Goal: Check status: Check status

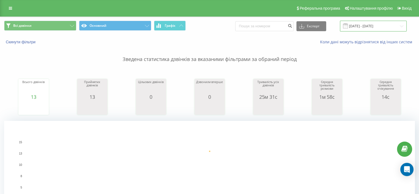
click at [370, 28] on input "[DATE] - [DATE]" at bounding box center [373, 26] width 67 height 11
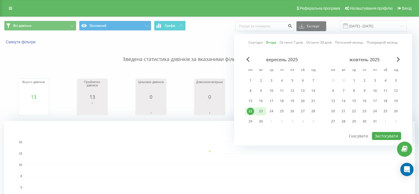
click at [262, 108] on div "23" at bounding box center [260, 111] width 7 height 7
click at [383, 133] on button "Застосувати" at bounding box center [386, 136] width 29 height 8
type input "23.09.2025 - 23.09.2025"
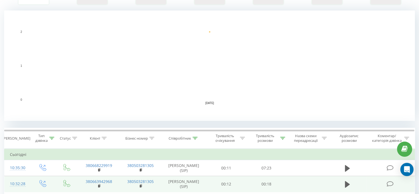
scroll to position [165, 0]
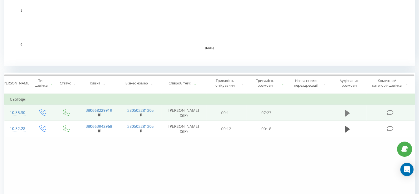
click at [346, 111] on icon at bounding box center [347, 112] width 5 height 7
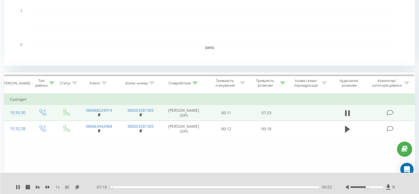
click at [131, 189] on div "- 07:18 00:02 00:02" at bounding box center [214, 187] width 237 height 6
click at [126, 187] on div "00:03" at bounding box center [215, 187] width 210 height 2
click at [132, 187] on div "00:35" at bounding box center [215, 187] width 210 height 2
click at [140, 187] on div "00:47" at bounding box center [215, 187] width 210 height 2
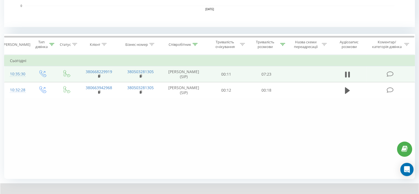
scroll to position [209, 0]
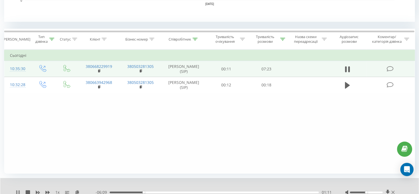
click at [18, 190] on icon at bounding box center [18, 192] width 4 height 4
